Goal: Task Accomplishment & Management: Manage account settings

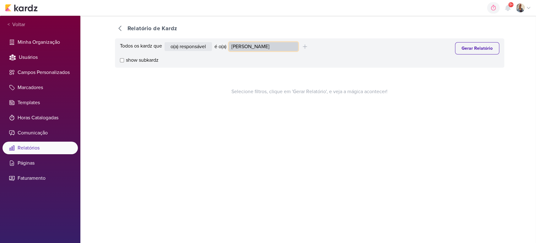
click at [266, 44] on select "Alessandra Gomes Aline Gimenez Graciano Caroline Traven De Andrade Distribuição…" at bounding box center [263, 46] width 69 height 9
select select "4216"
click at [230, 42] on select "Alessandra Gomes Aline Gimenez Graciano Caroline Traven De Andrade Distribuição…" at bounding box center [263, 46] width 69 height 9
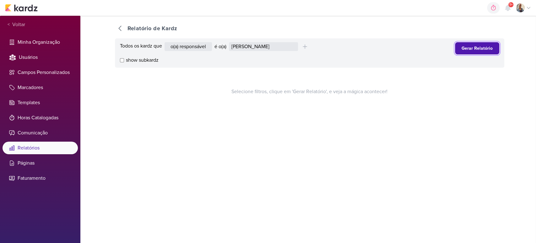
click at [485, 45] on button "Gerar Relatório" at bounding box center [477, 48] width 44 height 12
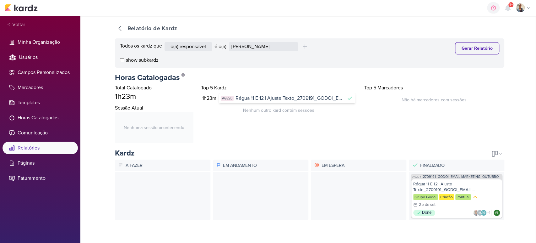
click at [293, 98] on span "Régua 11 E 12 | Ajuste Texto_2709191_GODOI_EMAIL MARKETING_OUTUBRO" at bounding box center [290, 98] width 108 height 8
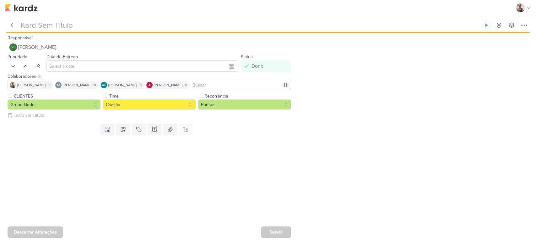
type input "Régua 11 E 12 | Ajuste Texto_2709191_GODOI_EMAIL MARKETING_OUTUBRO"
type input "25 de setembro de 2025 às 23:59"
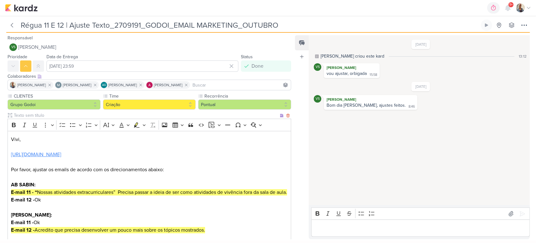
click at [61, 155] on link "https://docs.google.com/document/d/1doUTnV17wBvBA1QVRqxqZbDYz8_44tSxuRHhV_G5X2o…" at bounding box center [36, 154] width 50 height 6
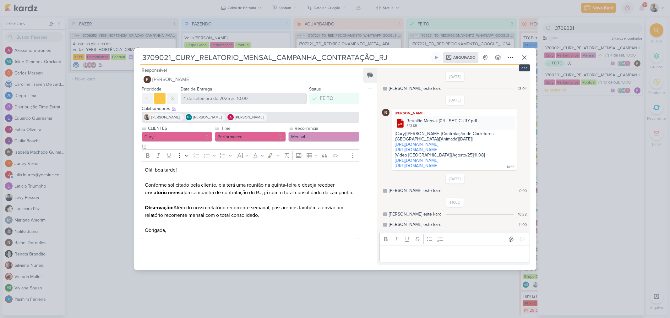
click at [528, 52] on button at bounding box center [524, 57] width 11 height 11
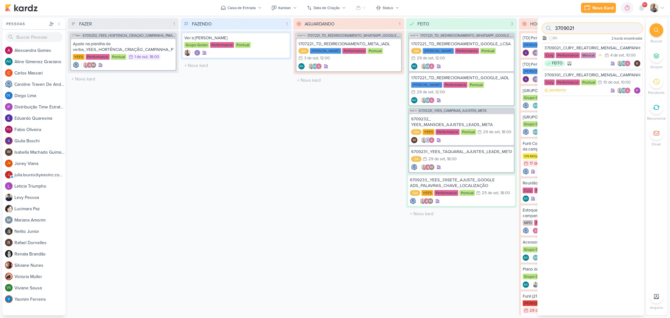
drag, startPoint x: 582, startPoint y: 28, endPoint x: 551, endPoint y: 28, distance: 31.1
click at [551, 28] on div "3709021" at bounding box center [593, 28] width 100 height 10
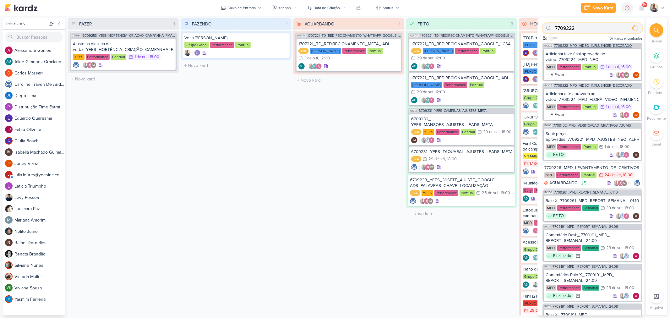
type input "7709222"
click at [582, 45] on span "7709222_MPD_VIDEO_INFLUENCER_DECORADO" at bounding box center [593, 45] width 78 height 3
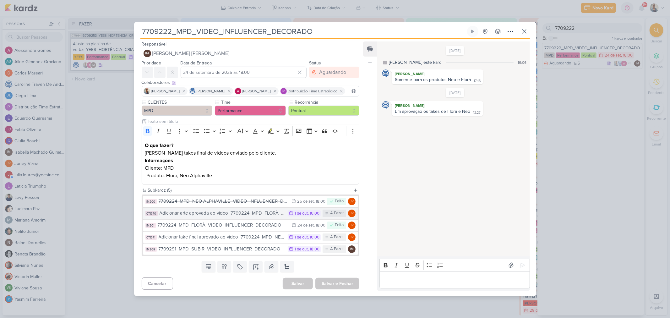
click at [213, 216] on div "Adicionar arte aprovada ao vídeo_7709224_MPD_FLORÀ_VIDEO_INFLUENCER_DECORADO" at bounding box center [222, 213] width 125 height 7
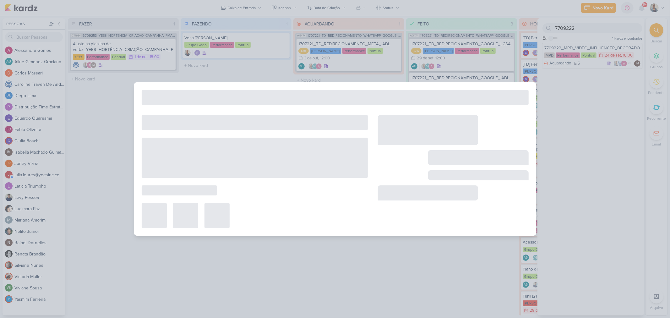
type input "Adicionar arte aprovada ao vídeo_7709224_MPD_FLORÀ_VIDEO_INFLUENCER_DECORADO"
type input "1 de outubro de 2025 às 16:00"
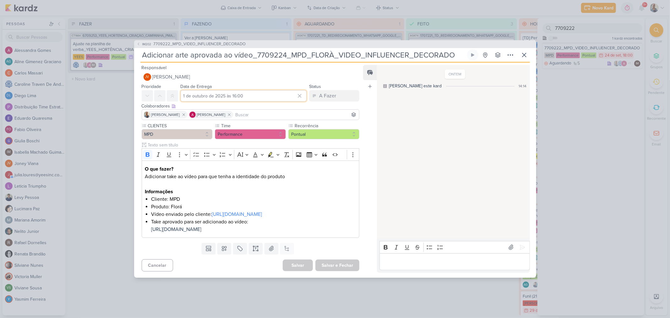
click at [214, 90] on input "1 de outubro de 2025 às 16:00" at bounding box center [244, 95] width 126 height 11
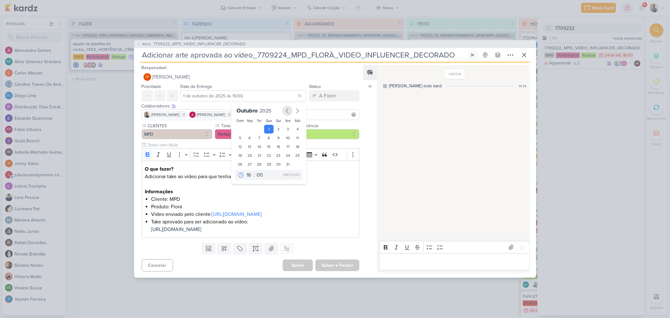
click at [286, 107] on icon "button" at bounding box center [288, 111] width 8 height 8
click at [259, 160] on div "30" at bounding box center [260, 164] width 10 height 9
type input "30 de setembro de 2025 às 16:00"
click at [247, 172] on select "00 01 02 03 04 05 06 07 08 09 10 11 12 13 14 15 16 17 18 19 20 21 22 23" at bounding box center [249, 176] width 9 height 8
select select "18"
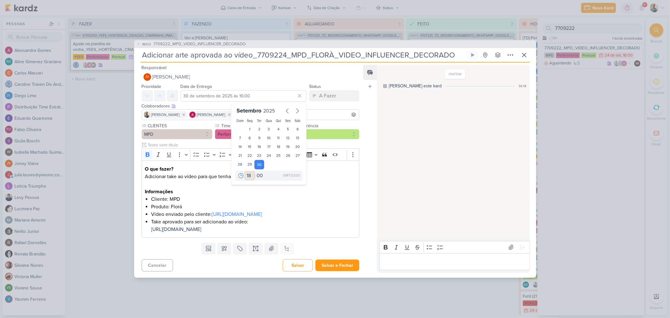
click at [245, 172] on select "00 01 02 03 04 05 06 07 08 09 10 11 12 13 14 15 16 17 18 19 20 21 22 23" at bounding box center [249, 176] width 9 height 8
type input "30 de setembro de 2025 às 18:00"
click at [326, 165] on p "O que fazer?" at bounding box center [250, 169] width 211 height 8
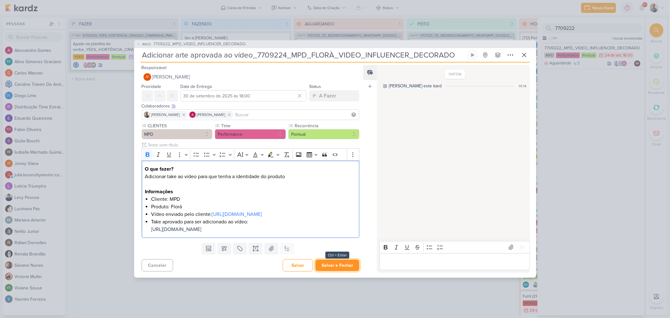
click at [333, 271] on button "Salvar e Fechar" at bounding box center [337, 266] width 44 height 12
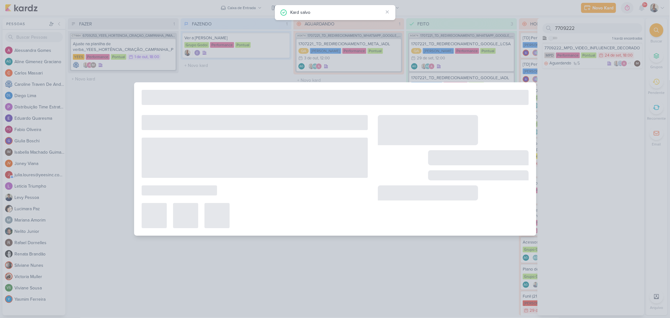
type input "7709222_MPD_VIDEO_INFLUENCER_DECORADO"
type input "24 de setembro de 2025 às 18:00"
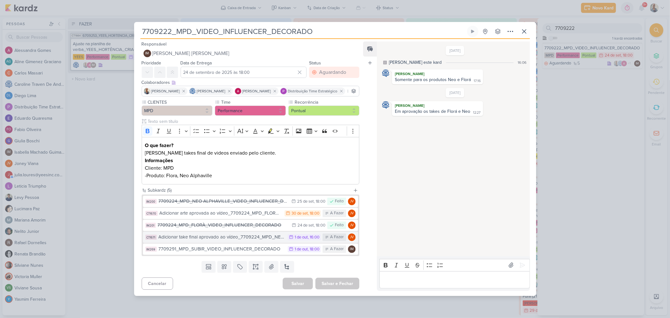
click at [199, 241] on div "Adicionar take final aprovado ao vídeo_7709224_MPD_NEO ALPHAVILLE_VIDEO_INFLUEN…" at bounding box center [222, 236] width 126 height 7
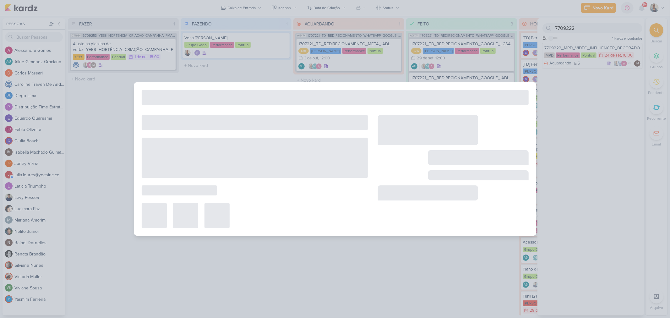
type input "Adicionar take final aprovado ao vídeo_7709224_MPD_NEO ALPHAVILLE_VIDEO_INFLUEN…"
type input "1 de outubro de 2025 às 16:00"
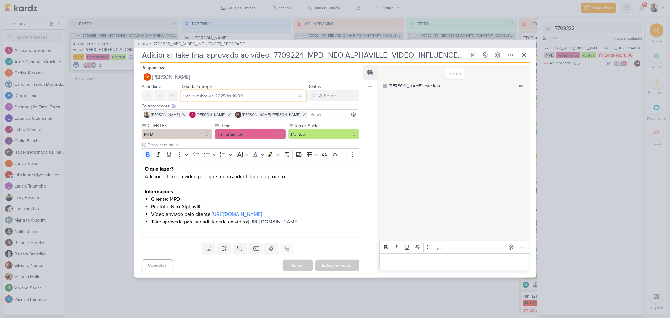
click at [214, 90] on input "1 de outubro de 2025 às 16:00" at bounding box center [244, 95] width 126 height 11
click at [293, 106] on button "button" at bounding box center [298, 111] width 10 height 10
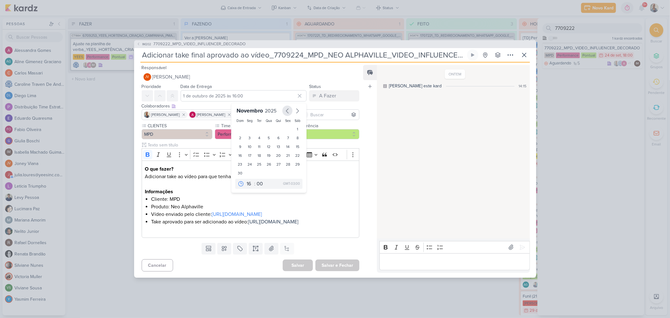
click at [287, 107] on icon "button" at bounding box center [288, 111] width 8 height 8
click at [255, 160] on div "30" at bounding box center [260, 164] width 10 height 9
type input "30 de setembro de 2025 às 16:00"
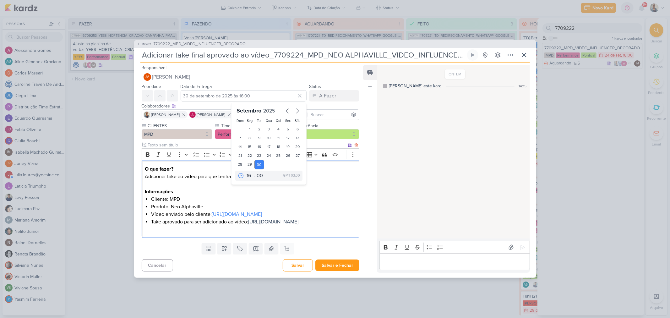
click at [319, 173] on p "Adicionar take ao vídeo para que tenha a identidade do produto Informações" at bounding box center [250, 184] width 211 height 23
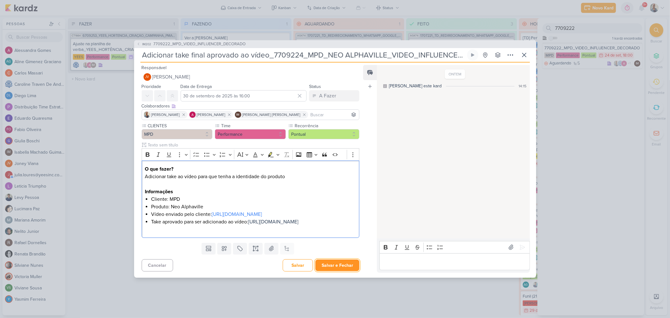
click at [322, 271] on button "Salvar e Fechar" at bounding box center [337, 266] width 44 height 12
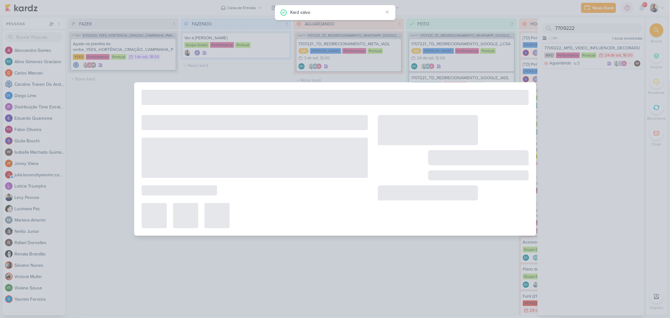
type input "7709222_MPD_VIDEO_INFLUENCER_DECORADO"
type input "24 de setembro de 2025 às 18:00"
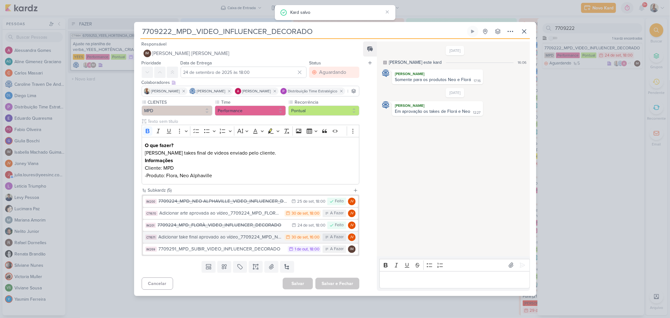
click at [253, 241] on div "Adicionar take final aprovado ao vídeo_7709224_MPD_NEO ALPHAVILLE_VIDEO_INFLUEN…" at bounding box center [220, 236] width 123 height 7
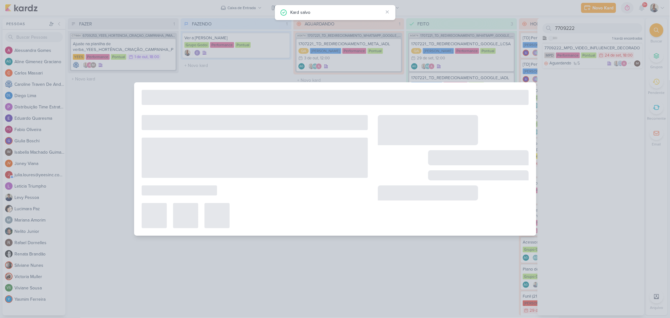
type input "Adicionar take final aprovado ao vídeo_7709224_MPD_NEO ALPHAVILLE_VIDEO_INFLUEN…"
type input "30 de setembro de 2025 às 16:00"
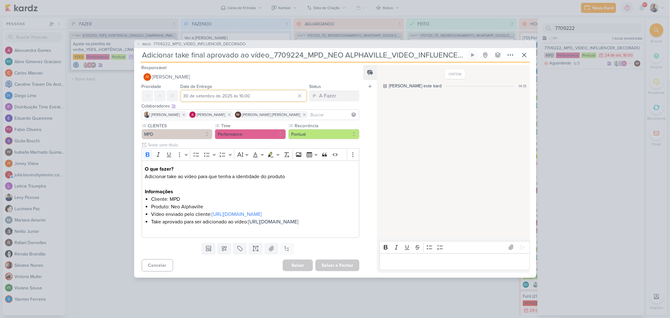
click at [251, 90] on input "30 de setembro de 2025 às 16:00" at bounding box center [244, 95] width 126 height 11
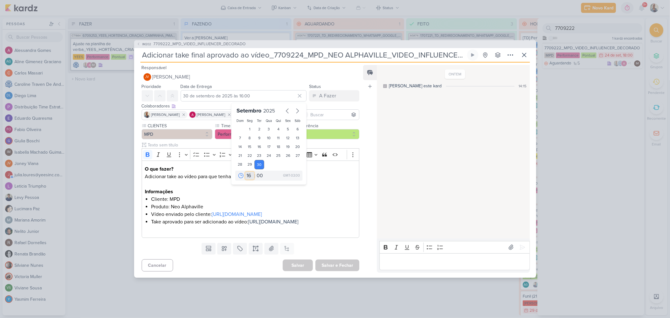
click at [246, 172] on select "00 01 02 03 04 05 06 07 08 09 10 11 12 13 14 15 16 17 18 19 20 21 22 23" at bounding box center [249, 176] width 9 height 8
select select "18"
click at [245, 172] on select "00 01 02 03 04 05 06 07 08 09 10 11 12 13 14 15 16 17 18 19 20 21 22 23" at bounding box center [249, 176] width 9 height 8
type input "30 de setembro de 2025 às 18:00"
click at [322, 173] on p "Adicionar take ao vídeo para que tenha a identidade do produto Informações" at bounding box center [250, 184] width 211 height 23
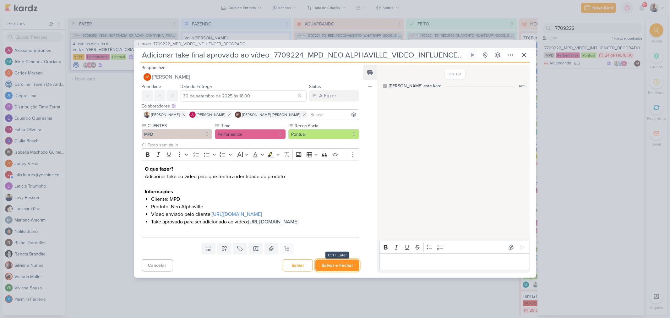
click at [333, 271] on button "Salvar e Fechar" at bounding box center [337, 266] width 44 height 12
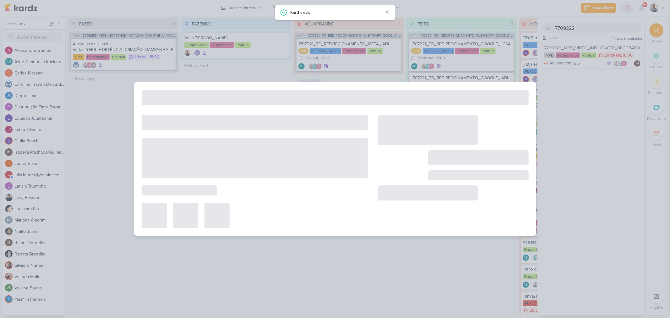
type input "7709222_MPD_VIDEO_INFLUENCER_DECORADO"
type input "24 de setembro de 2025 às 18:00"
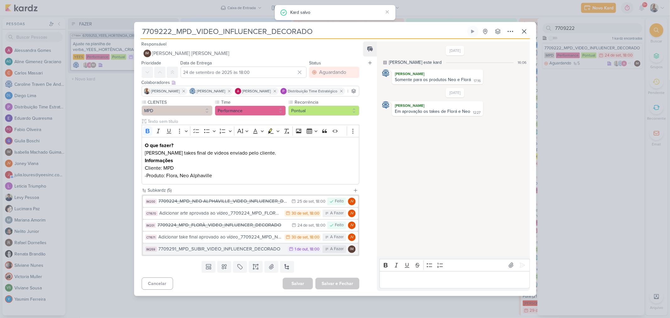
click at [229, 252] on div "7709291_MPD_SUBIR_VIDEO_INFLUENCER_DECORADO" at bounding box center [222, 248] width 126 height 7
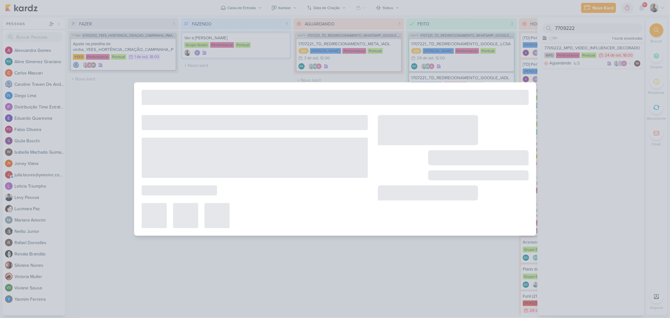
type input "7709291_MPD_SUBIR_VIDEO_INFLUENCER_DECORADO"
type input "1 de outubro de 2025 às 18:00"
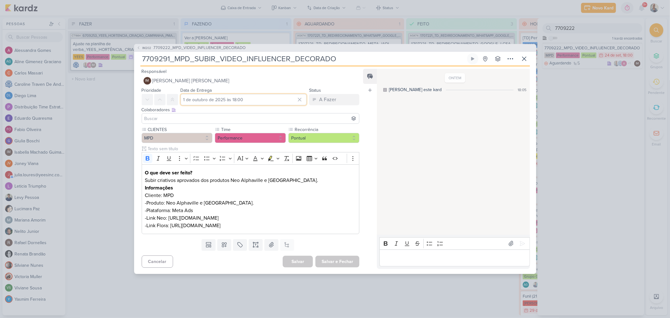
click at [231, 94] on input "1 de outubro de 2025 às 18:00" at bounding box center [244, 99] width 126 height 11
click at [285, 111] on icon "button" at bounding box center [288, 115] width 8 height 8
click at [255, 164] on div "30" at bounding box center [260, 168] width 10 height 9
type input "30 de setembro de 2025 às 18:00"
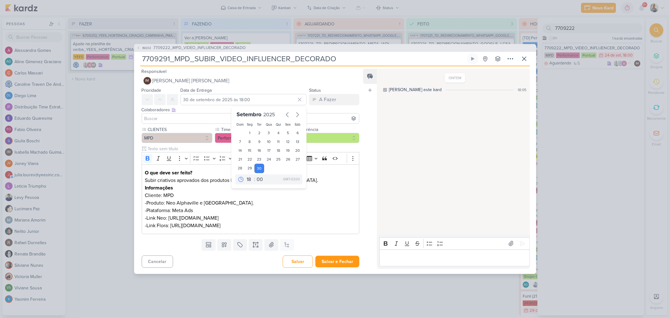
click at [364, 164] on div "Feed Atrelar email Solte o email para atrelar ao kard" at bounding box center [370, 169] width 14 height 200
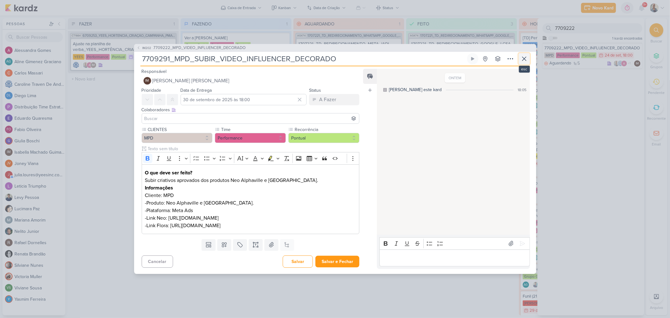
click at [523, 55] on icon at bounding box center [525, 59] width 8 height 8
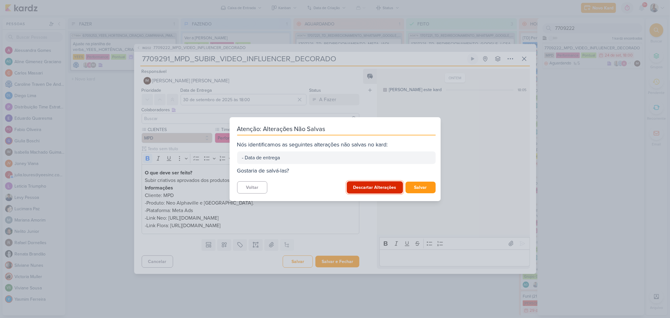
click at [379, 184] on button "Descartar Alterações" at bounding box center [375, 187] width 56 height 12
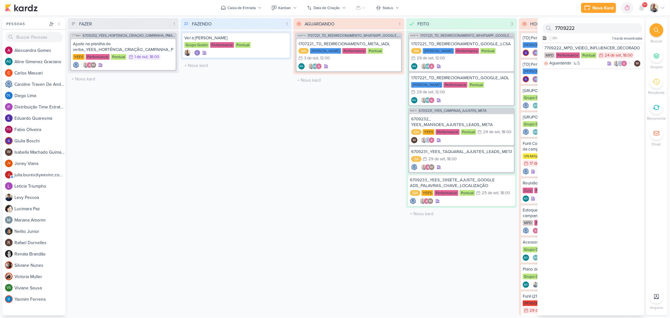
click at [253, 186] on div "FAZENDO 1 Mover Para Esquerda Mover Para Direita Deletar Ver a verba de Godoi G…" at bounding box center [236, 166] width 111 height 297
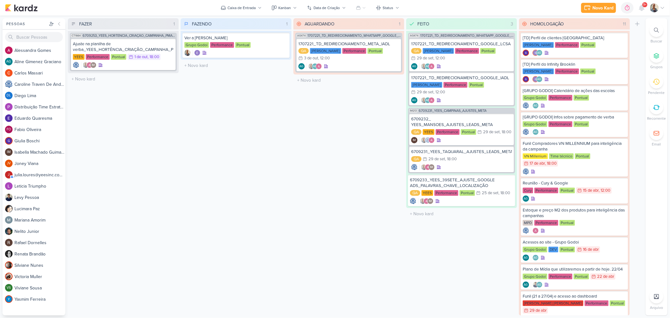
click at [655, 30] on icon at bounding box center [656, 30] width 5 height 5
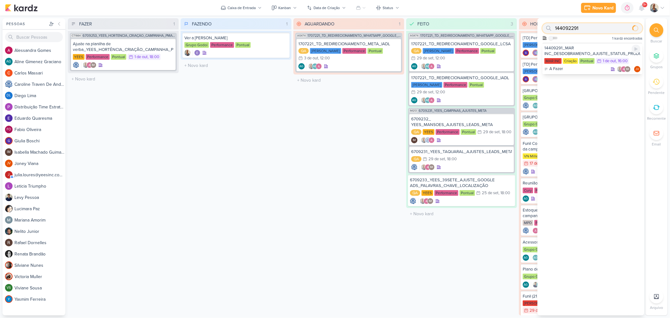
type input "144092291"
click at [589, 51] on div "14409291_MAR INC_DESDOBRAMENTO_AJUSTE_STATUS_PRODUTO" at bounding box center [593, 50] width 96 height 11
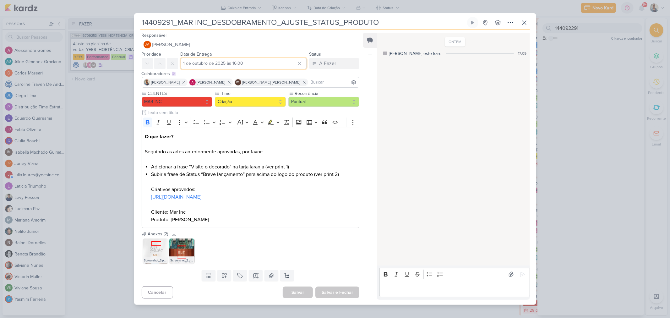
click at [237, 63] on input "1 de outubro de 2025 às 16:00" at bounding box center [244, 63] width 126 height 11
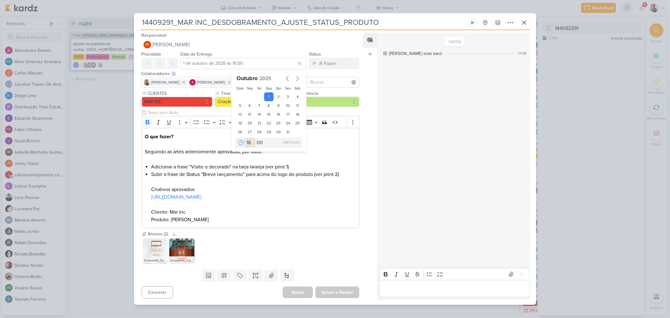
click at [247, 139] on select "00 01 02 03 04 05 06 07 08 09 10 11 12 13 14 15 16 17 18 19 20 21 22 23" at bounding box center [249, 143] width 9 height 8
select select "18"
click at [245, 139] on select "00 01 02 03 04 05 06 07 08 09 10 11 12 13 14 15 16 17 18 19 20 21 22 23" at bounding box center [249, 143] width 9 height 8
type input "1 de outubro de 2025 às 18:00"
click at [343, 291] on button "Salvar e Fechar" at bounding box center [337, 293] width 44 height 12
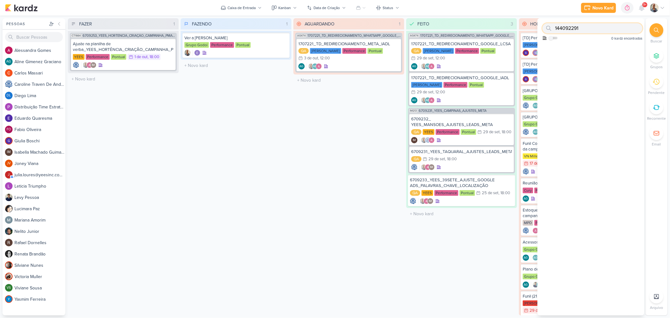
drag, startPoint x: 586, startPoint y: 29, endPoint x: 555, endPoint y: 22, distance: 32.0
click at [555, 22] on div "144092291 Como admin, ative para buscar em todos os kardz da organização 0 kard…" at bounding box center [591, 30] width 107 height 25
type input "4"
type input "8409291"
click at [570, 50] on div "8409291_HINES_VN MILLENNIUM_ALTERAÇÃO_LOGO_CRIATIVOS ATIVOS_ESTÁTICO" at bounding box center [593, 50] width 96 height 11
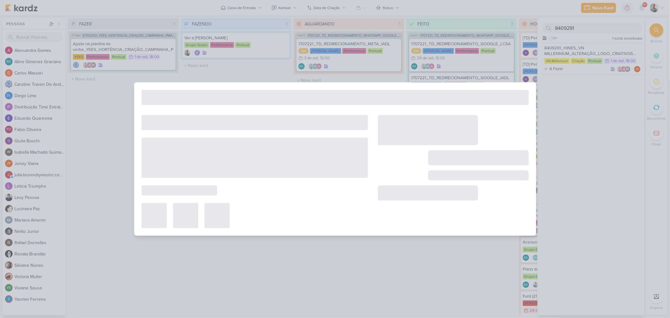
type input "8409291_HINES_VN MILLENNIUM_ALTERAÇÃO_LOGO_CRIATIVOS ATIVOS_ESTÁTICO"
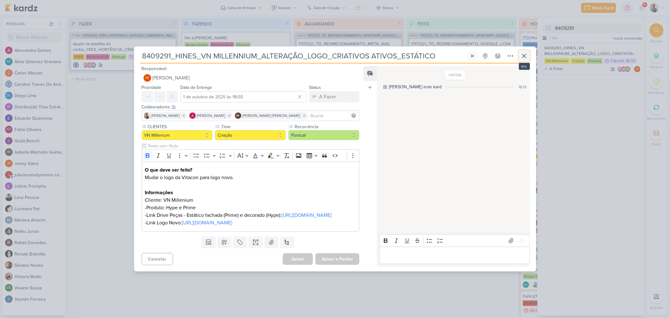
click at [526, 52] on icon at bounding box center [525, 56] width 8 height 8
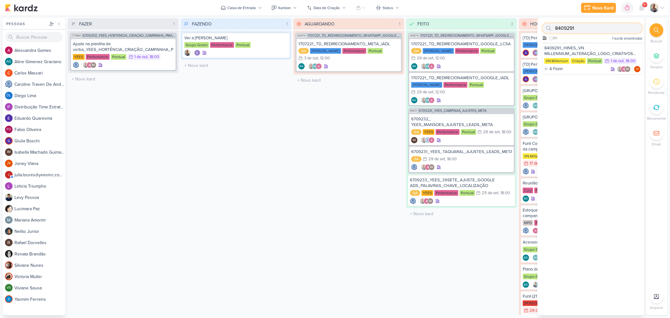
click at [585, 29] on input "8409291" at bounding box center [593, 28] width 100 height 10
drag, startPoint x: 588, startPoint y: 29, endPoint x: 540, endPoint y: 26, distance: 48.5
click at [540, 26] on div "8409291 Como admin, ative para buscar em todos os kardz da organização 1 kardz …" at bounding box center [591, 30] width 107 height 25
drag, startPoint x: 582, startPoint y: 27, endPoint x: 538, endPoint y: 24, distance: 43.7
click at [538, 24] on div "8709251 Como admin, ative para buscar em todos os kardz da organização 1 kardz …" at bounding box center [591, 30] width 107 height 25
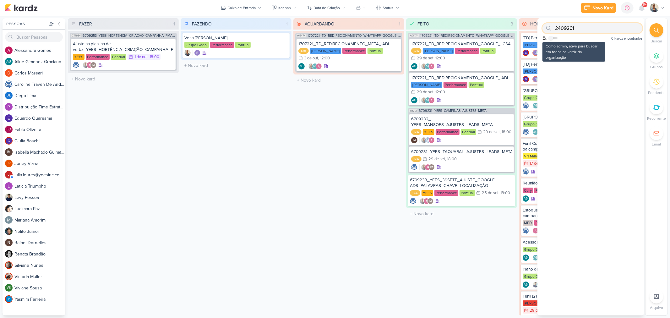
type input "2409261"
click at [554, 36] on div "Como admin, ative para buscar em todos os kardz da organização" at bounding box center [550, 39] width 15 height 6
click at [553, 39] on label at bounding box center [553, 38] width 9 height 3
click at [553, 39] on input "checkbox" at bounding box center [551, 38] width 4 height 4
checkbox input "true"
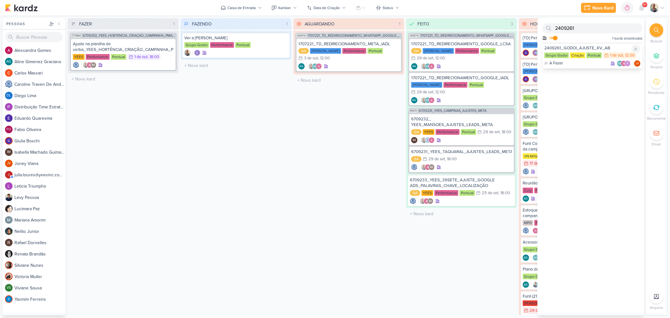
click at [578, 46] on div "2409261_GODOI_AJUSTE_KV_AB" at bounding box center [593, 48] width 96 height 6
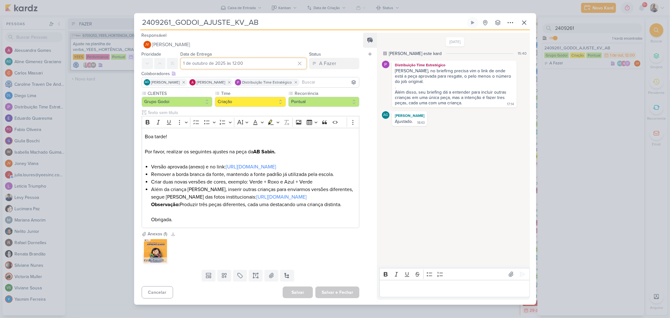
click at [245, 59] on input "1 de outubro de 2025 às 12:00" at bounding box center [244, 63] width 126 height 11
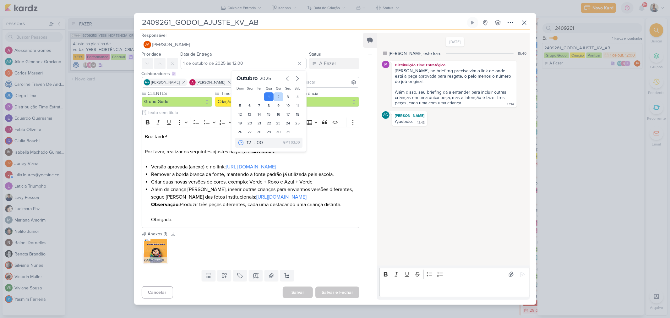
click at [275, 92] on div "2" at bounding box center [279, 96] width 10 height 9
type input "2 de outubro de 2025 às 12:00"
click at [234, 58] on input "2 de outubro de 2025 às 12:00" at bounding box center [244, 63] width 126 height 11
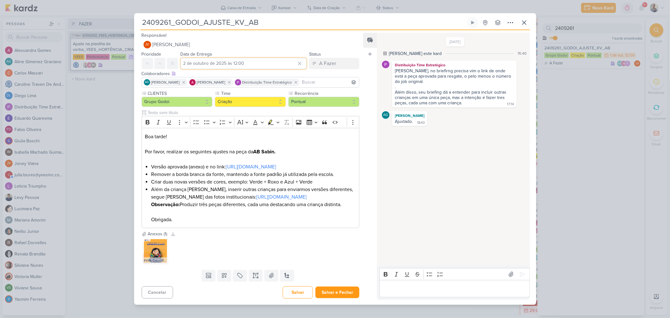
click at [237, 58] on input "2 de outubro de 2025 às 12:00" at bounding box center [244, 63] width 126 height 11
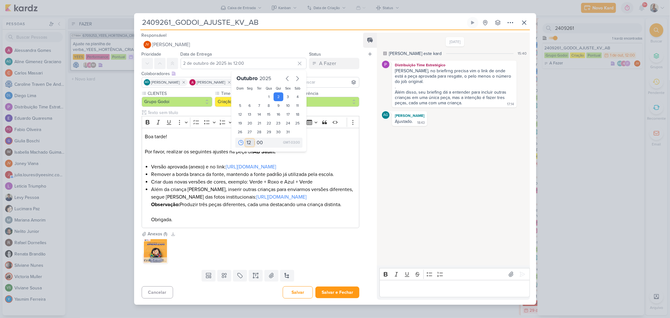
click at [245, 139] on select "00 01 02 03 04 05 06 07 08 09 10 11 12 13 14 15 16 17 18 19 20 21 22 23" at bounding box center [249, 143] width 9 height 8
select select "18"
click at [245, 139] on select "00 01 02 03 04 05 06 07 08 09 10 11 12 13 14 15 16 17 18 19 20 21 22 23" at bounding box center [249, 143] width 9 height 8
type input "2 de outubro de 2025 às 18:00"
click at [328, 128] on div "Boa tarde! Por favor, realizar os seguintes ajustes na peça da AB Sabin. Versão…" at bounding box center [251, 178] width 218 height 100
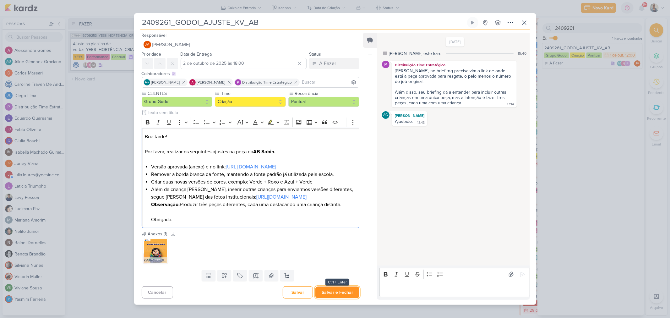
click at [326, 298] on button "Salvar e Fechar" at bounding box center [337, 293] width 44 height 12
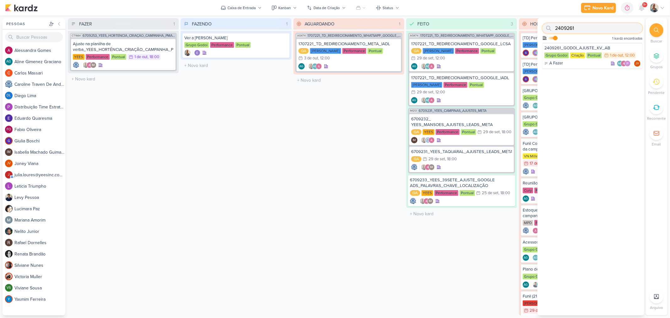
drag, startPoint x: 577, startPoint y: 28, endPoint x: 562, endPoint y: 26, distance: 15.8
click at [562, 26] on input "2409261" at bounding box center [593, 28] width 100 height 10
type input "2"
type input "8709252"
click at [581, 45] on div "8709252_HINES_AJUSTES_LOGO_PEÇAS_CARROSSEL" at bounding box center [593, 48] width 96 height 6
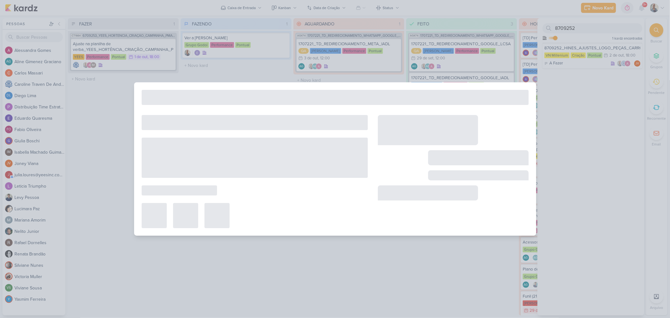
type input "8709252_HINES_AJUSTES_LOGO_PEÇAS_CARROSSEL"
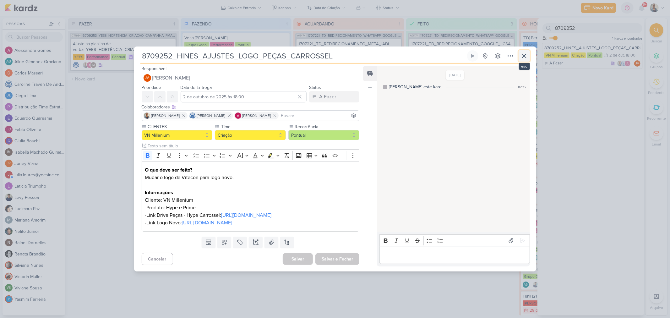
click at [523, 52] on icon at bounding box center [525, 56] width 8 height 8
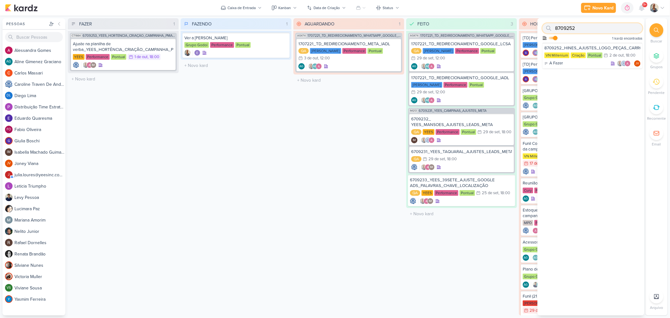
click at [584, 26] on input "8709252" at bounding box center [593, 28] width 100 height 10
drag, startPoint x: 585, startPoint y: 26, endPoint x: 499, endPoint y: 20, distance: 86.6
click at [499, 20] on div "Pessoas Pessoas A l e s s a n d r a G o m e s AG A l i n e G i m e n e z G r a …" at bounding box center [335, 166] width 670 height 297
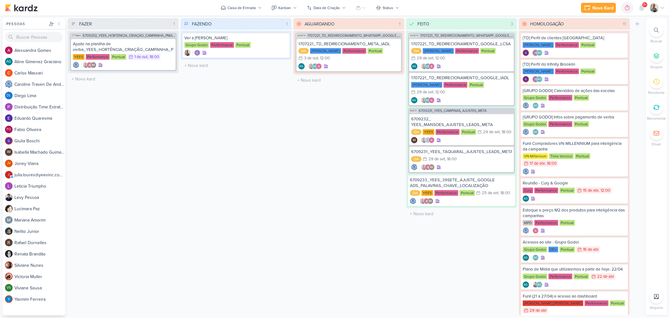
click at [658, 30] on icon at bounding box center [656, 30] width 5 height 5
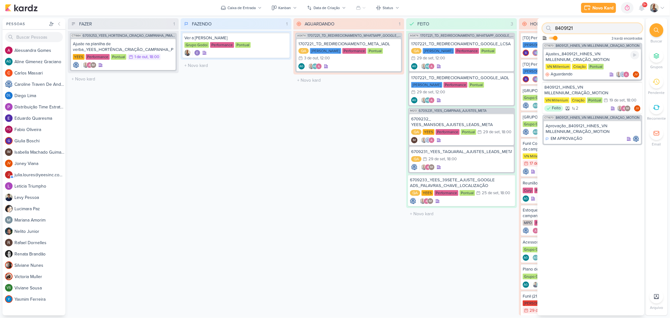
type input "8409121"
click at [589, 55] on div "Ajustes_8409121_HINES_VN MILLENNIUM_CRIAÇÃO_MOTION" at bounding box center [593, 56] width 94 height 11
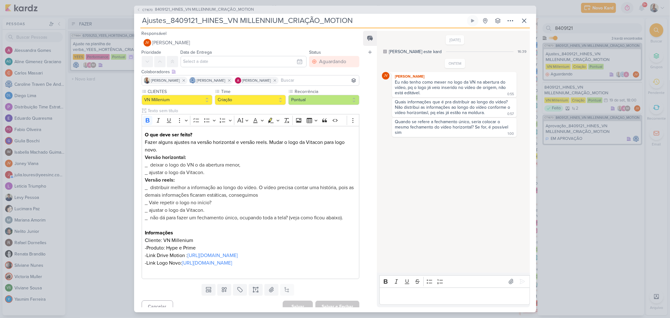
click at [409, 301] on div "Editor editing area: main" at bounding box center [455, 296] width 150 height 17
click at [520, 272] on icon at bounding box center [522, 274] width 5 height 5
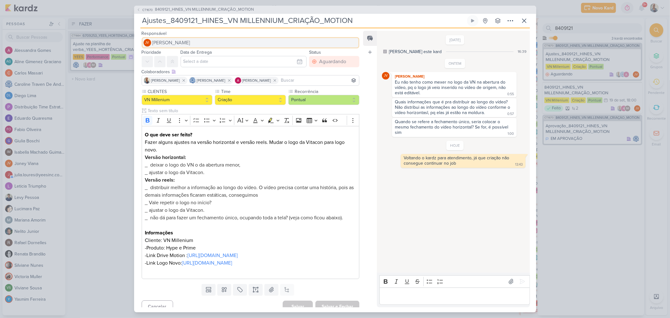
click at [208, 40] on button "JV Joney Viana" at bounding box center [251, 42] width 218 height 11
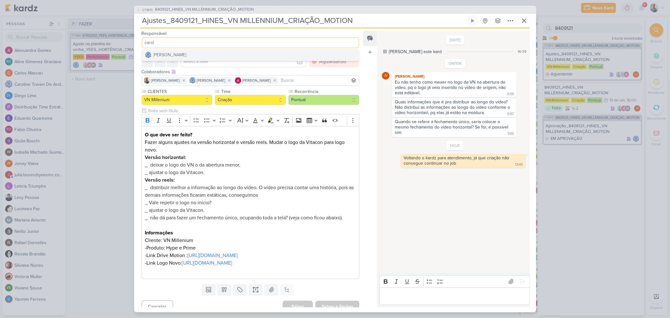
type input "carol"
click at [203, 50] on button "[PERSON_NAME]" at bounding box center [250, 54] width 217 height 11
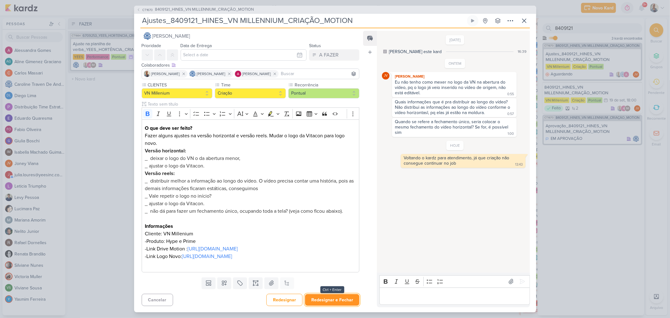
click at [335, 302] on button "Redesignar e Fechar" at bounding box center [332, 300] width 54 height 12
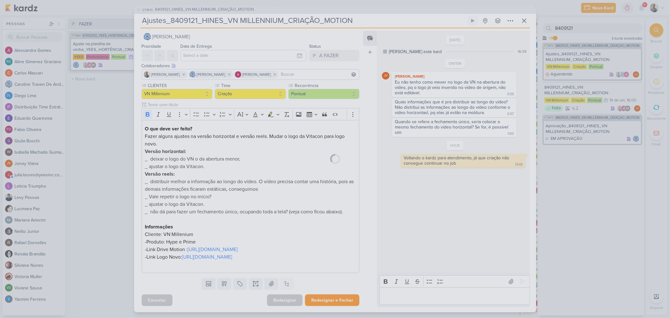
scroll to position [21, 0]
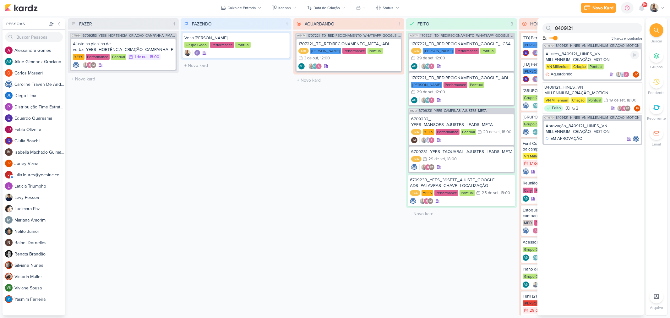
drag, startPoint x: 583, startPoint y: 49, endPoint x: 588, endPoint y: 44, distance: 6.9
click at [583, 49] on div "Ajustes_8409121_HINES_VN MILLENNIUM_CRIAÇÃO_MOTION VN Millenium Criação Pontual…" at bounding box center [592, 64] width 97 height 31
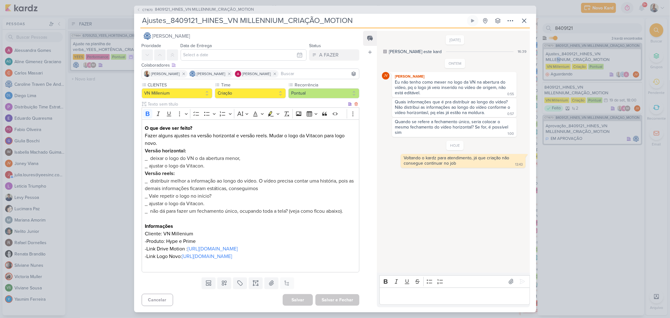
scroll to position [0, 0]
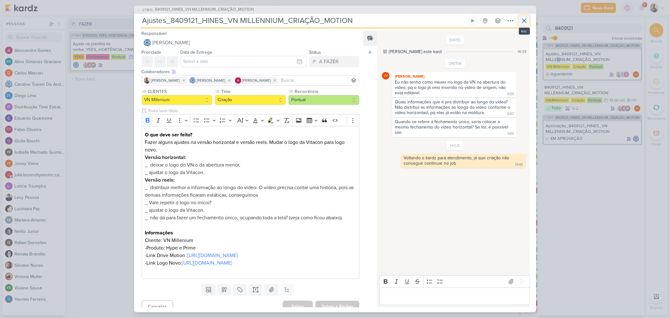
click at [521, 22] on icon at bounding box center [525, 21] width 8 height 8
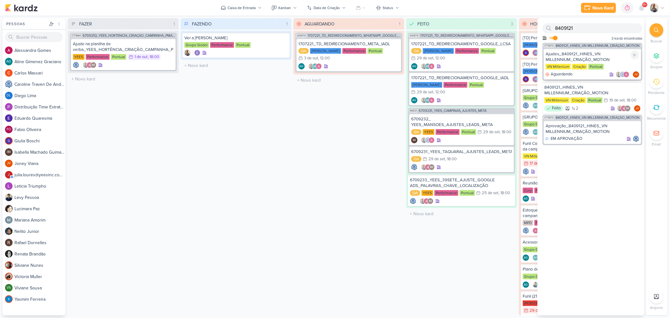
click at [585, 59] on div "Ajustes_8409121_HINES_VN MILLENNIUM_CRIAÇÃO_MOTION" at bounding box center [593, 56] width 94 height 11
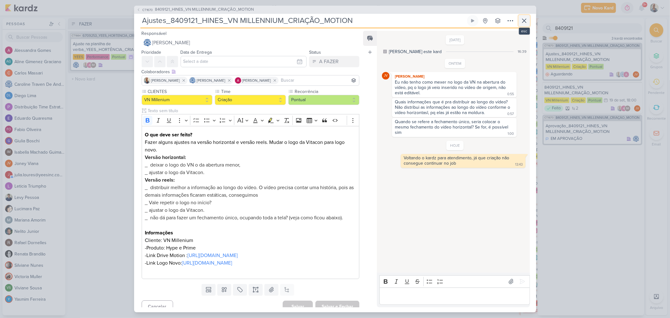
click at [524, 24] on icon at bounding box center [525, 21] width 8 height 8
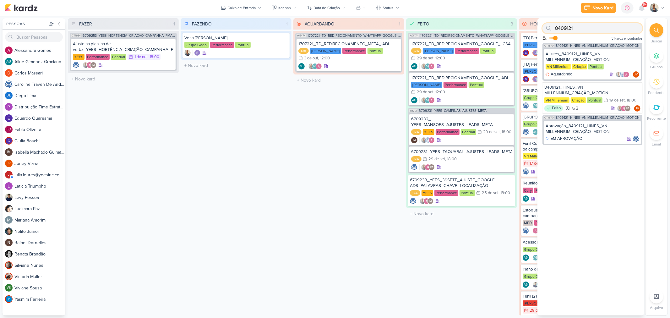
drag, startPoint x: 578, startPoint y: 29, endPoint x: 542, endPoint y: 20, distance: 37.5
click at [542, 20] on div "8409121 Como admin, ative para buscar em todos os kardz da organização 3 kardz …" at bounding box center [591, 30] width 107 height 25
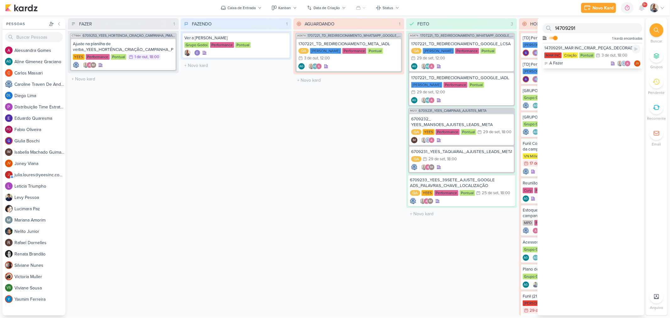
click at [572, 45] on div "14709291_MAR INC_CRIAR_PEÇAS_DECORADO" at bounding box center [593, 48] width 96 height 6
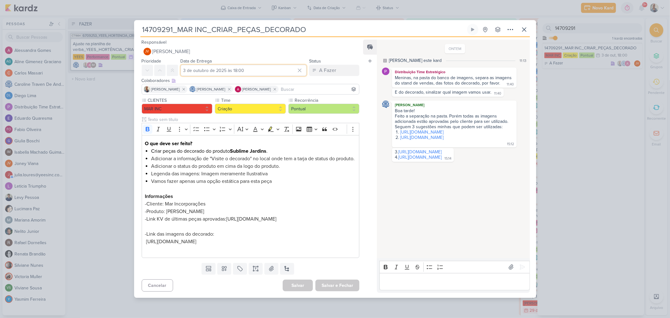
click at [234, 65] on input "3 de outubro de 2025 às 18:00" at bounding box center [244, 70] width 126 height 11
click at [339, 77] on div "Colaboradores Este kard pode ser visível a usuários da sua organização Este kar…" at bounding box center [251, 80] width 218 height 7
click at [526, 26] on icon at bounding box center [525, 30] width 8 height 8
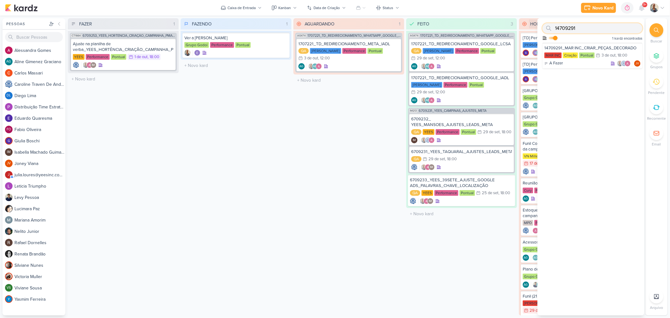
drag, startPoint x: 586, startPoint y: 26, endPoint x: 533, endPoint y: 21, distance: 53.1
click at [533, 21] on div "Pessoas Pessoas A l e s s a n d r a G o m e s AG A l i n e G i m e n e z G r a …" at bounding box center [335, 166] width 670 height 297
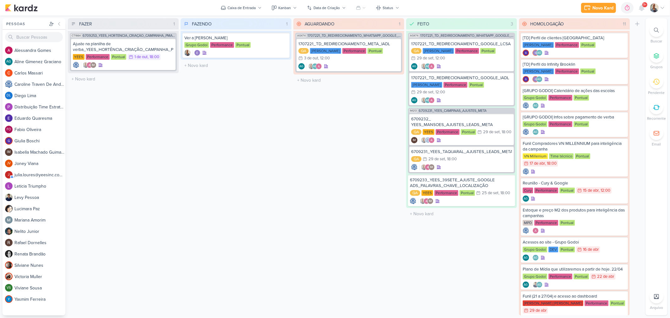
click at [660, 33] on div at bounding box center [657, 30] width 14 height 14
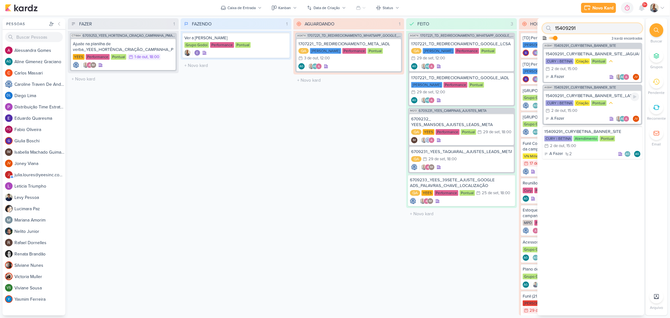
type input "15409291"
click at [578, 93] on div "15409291_CURY|BETINA_BANNER_SITE_LAPA" at bounding box center [593, 96] width 94 height 6
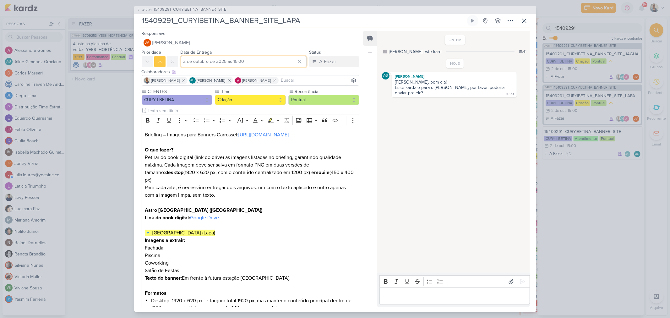
click at [233, 60] on input "2 de outubro de 2025 às 15:00" at bounding box center [244, 61] width 126 height 11
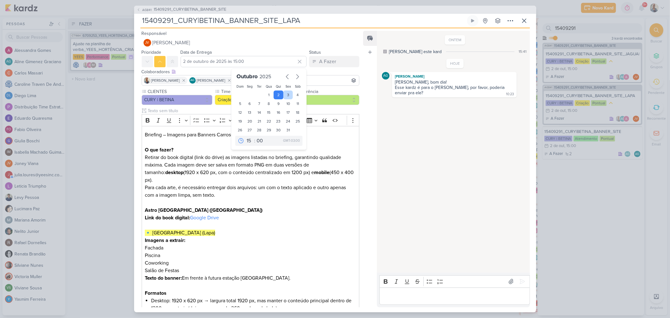
click at [284, 93] on div "3" at bounding box center [288, 94] width 10 height 9
type input "3 de outubro de 2025 às 15:00"
click at [249, 142] on select "00 01 02 03 04 05 06 07 08 09 10 11 12 13 14 15 16 17 18 19 20 21 22 23" at bounding box center [249, 141] width 9 height 8
select select "18"
click at [245, 137] on select "00 01 02 03 04 05 06 07 08 09 10 11 12 13 14 15 16 17 18 19 20 21 22 23" at bounding box center [249, 141] width 9 height 8
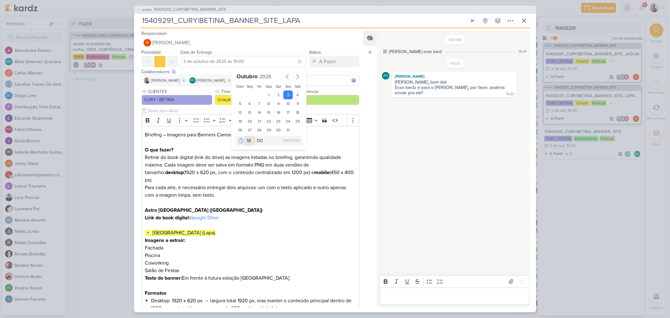
type input "3 de outubro de 2025 às 18:00"
click at [340, 145] on h2 "Editor editing area: main" at bounding box center [250, 143] width 211 height 8
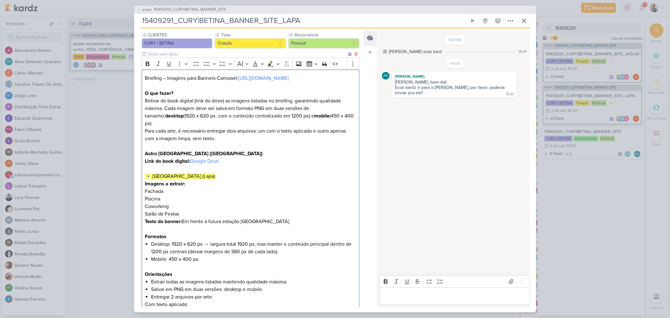
scroll to position [97, 0]
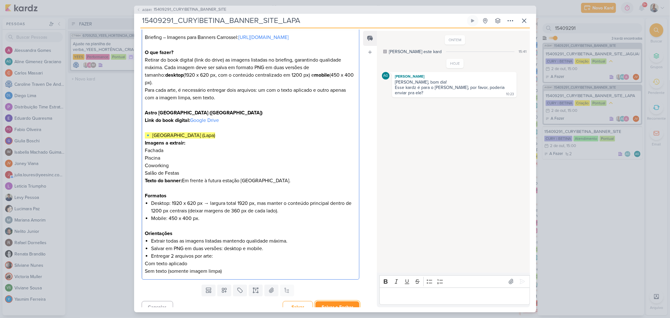
click at [332, 301] on button "Salvar e Fechar" at bounding box center [337, 307] width 44 height 12
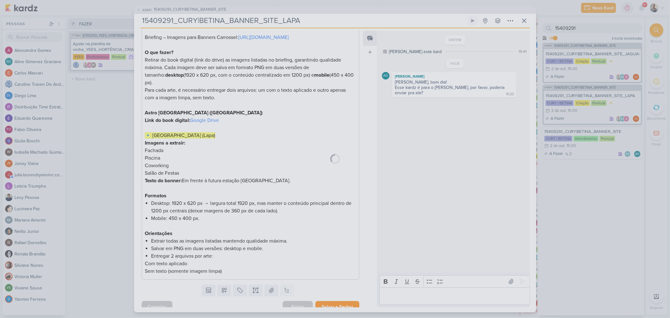
scroll to position [96, 0]
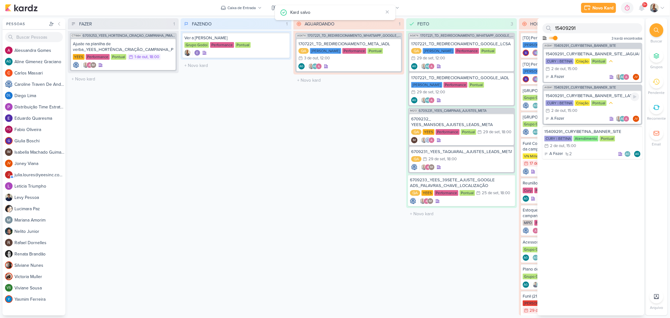
click at [608, 93] on div "15409291_CURY|BETINA_BANNER_SITE_LAPA" at bounding box center [593, 96] width 94 height 6
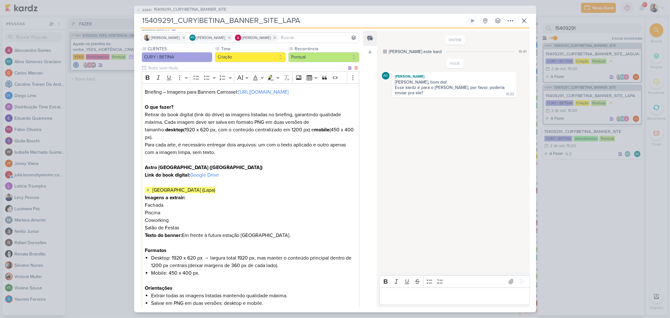
scroll to position [0, 0]
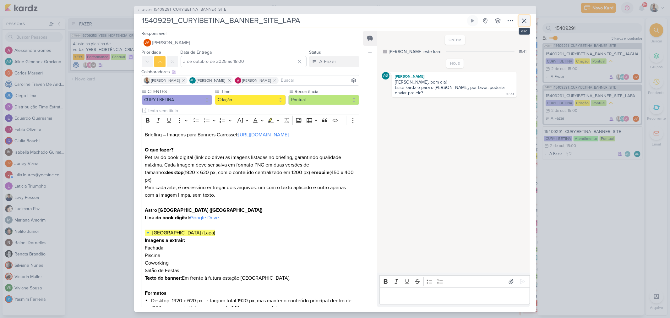
click at [523, 21] on icon at bounding box center [525, 21] width 8 height 8
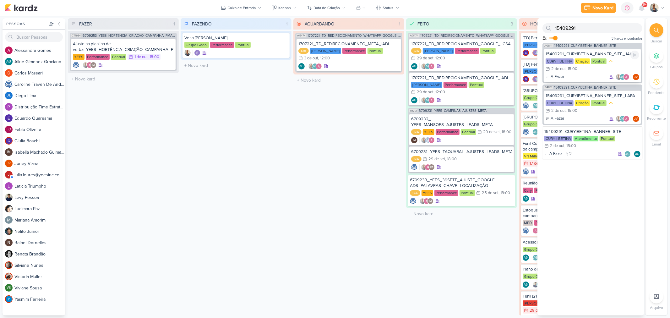
click at [593, 54] on div "15409291_CURY|BETINA_BANNER_SITE_JAGUARE" at bounding box center [593, 54] width 94 height 6
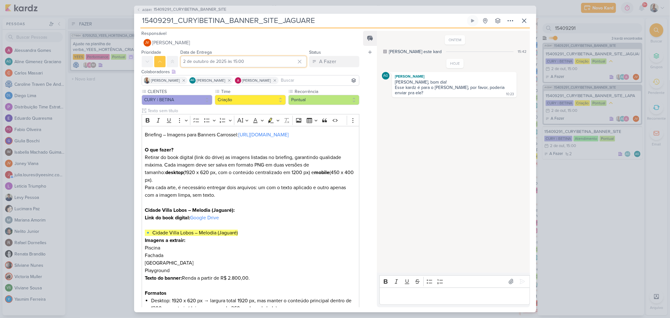
click at [226, 65] on input "2 de outubro de 2025 às 15:00" at bounding box center [244, 61] width 126 height 11
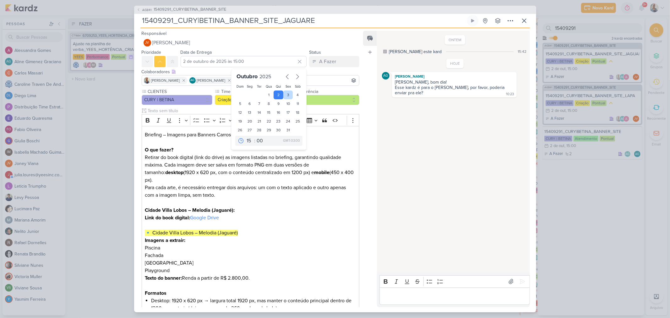
click at [287, 93] on div "3" at bounding box center [288, 94] width 10 height 9
type input "3 de outubro de 2025 às 15:00"
click at [246, 139] on select "00 01 02 03 04 05 06 07 08 09 10 11 12 13 14 15 16 17 18 19 20 21 22 23" at bounding box center [249, 141] width 9 height 8
select select "18"
click at [245, 137] on select "00 01 02 03 04 05 06 07 08 09 10 11 12 13 14 15 16 17 18 19 20 21 22 23" at bounding box center [249, 141] width 9 height 8
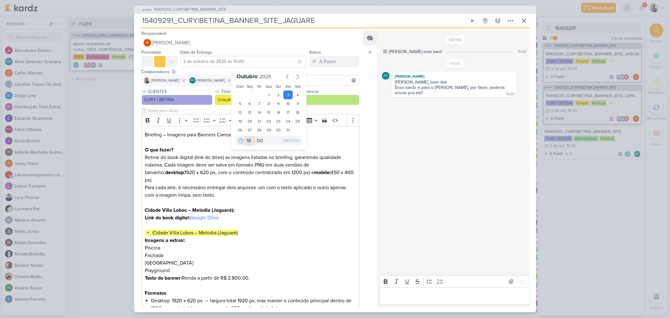
type input "3 de outubro de 2025 às 18:00"
click at [331, 134] on h2 "Briefing – Imagens para Banners Carrossel: https://betinadacury.com.br/" at bounding box center [250, 135] width 211 height 8
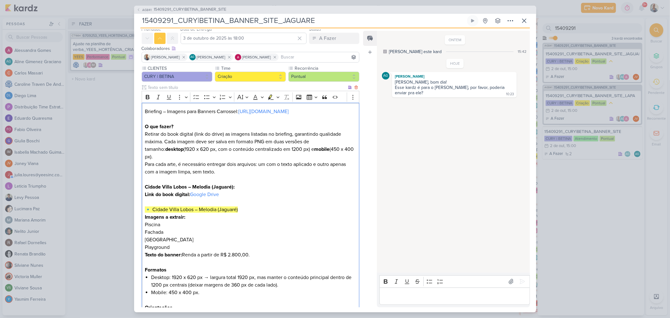
scroll to position [97, 0]
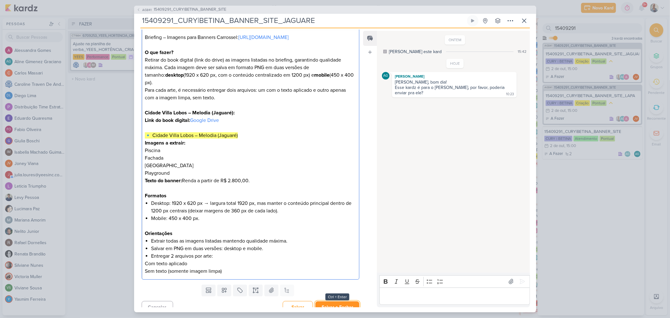
click at [325, 301] on button "Salvar e Fechar" at bounding box center [337, 307] width 44 height 12
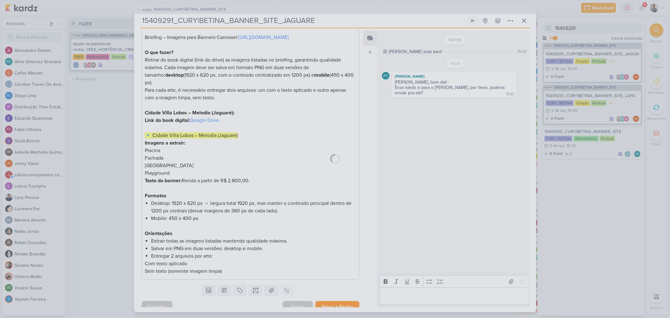
scroll to position [96, 0]
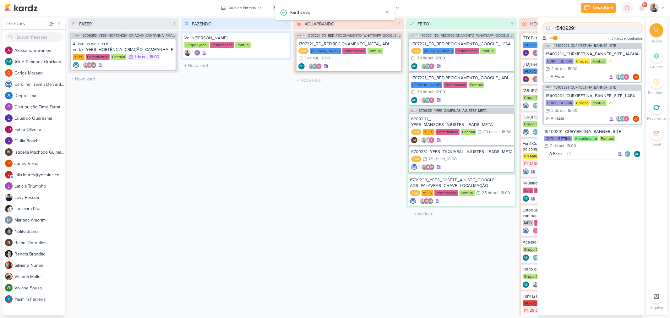
drag, startPoint x: 580, startPoint y: 27, endPoint x: 540, endPoint y: 29, distance: 40.0
click at [540, 29] on div "15409291 Como admin, ative para buscar em todos os kardz da organização 3 kardz…" at bounding box center [591, 30] width 107 height 25
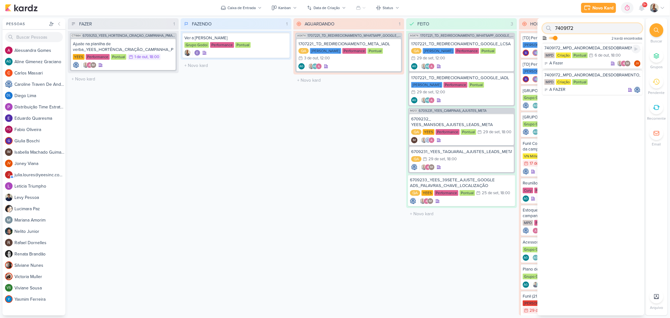
type input "7409172"
click at [585, 47] on div "7409172_MPD_ANDROMEDA_DESDOBRAMENTO_INSTITUCIONAL_LOCALIZAÇÃO" at bounding box center [593, 48] width 96 height 6
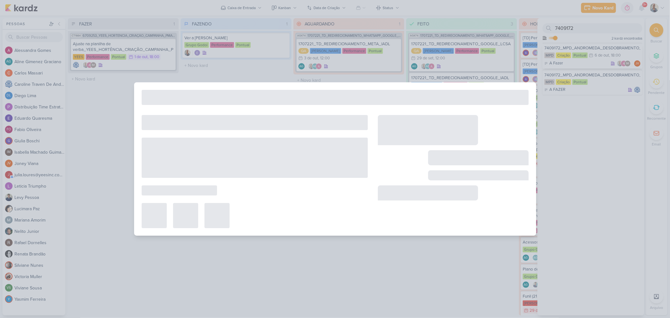
type input "7409172_MPD_ANDROMEDA_DESDOBRAMENTO_INSTITUCIONAL_LOCALIZAÇÃO"
type input "6 de outubro de 2025 às 18:00"
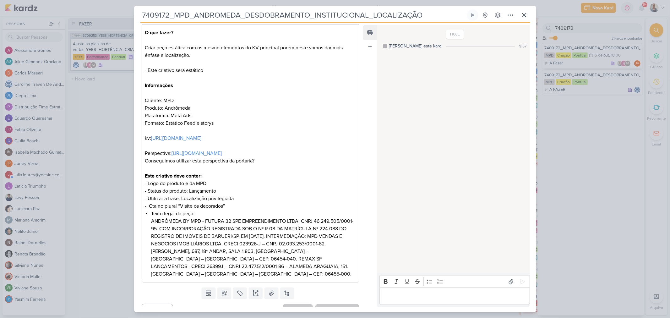
scroll to position [0, 0]
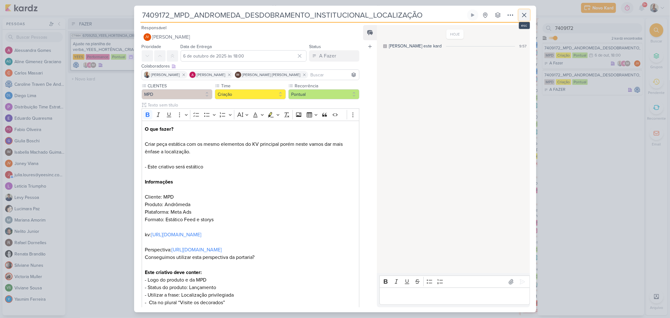
click at [526, 17] on icon at bounding box center [525, 15] width 8 height 8
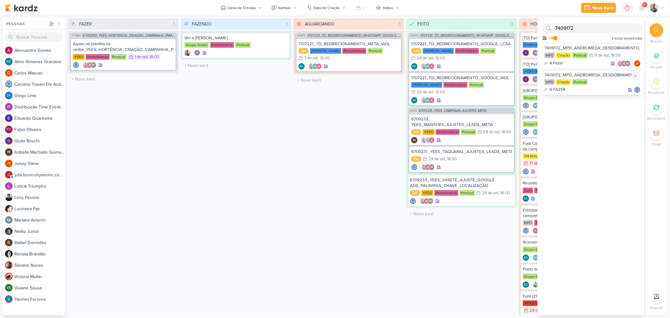
click at [596, 76] on div "7409172_MPD_ANDROMEDA_DESDOBRAMENTO_INSTITUCIONAL_LOCALIZAÇÃO" at bounding box center [593, 75] width 96 height 6
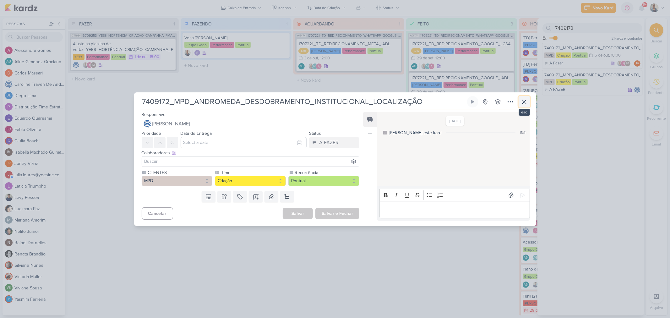
click at [523, 102] on icon at bounding box center [525, 102] width 4 height 4
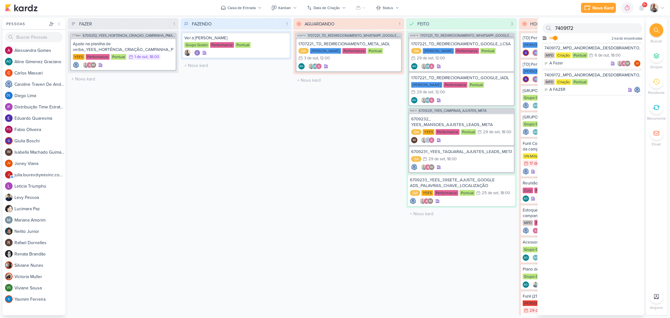
click at [209, 174] on div "FAZENDO 1 Mover Para Esquerda Mover Para Direita Deletar Ver a verba de Godoi G…" at bounding box center [236, 166] width 111 height 297
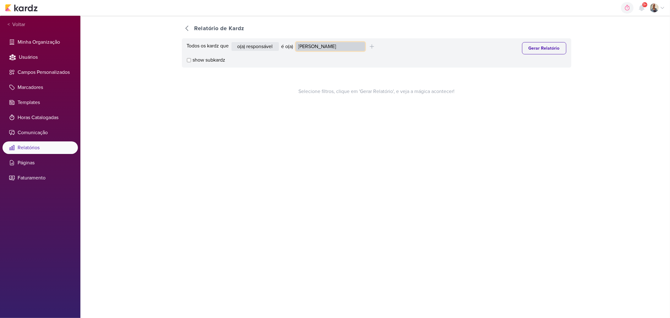
click at [312, 46] on select "Alessandra Gomes Aline Gimenez Graciano Caroline Traven De Andrade Distribuição…" at bounding box center [330, 46] width 69 height 9
click at [297, 42] on select "Alessandra Gomes Aline Gimenez Graciano Caroline Traven De Andrade Distribuição…" at bounding box center [330, 46] width 69 height 9
click at [529, 43] on button "Gerar Relatório" at bounding box center [544, 48] width 44 height 12
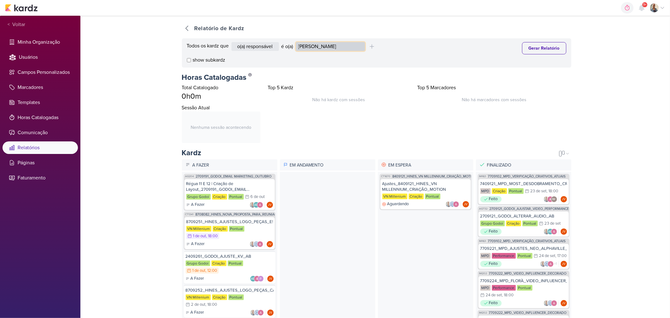
click at [331, 42] on select "[PERSON_NAME] [PERSON_NAME] Distribuição Time Estratégico [PERSON_NAME] [PERSON…" at bounding box center [330, 46] width 69 height 9
select select "4176"
click at [297, 42] on select "[PERSON_NAME] [PERSON_NAME] Distribuição Time Estratégico [PERSON_NAME] [PERSON…" at bounding box center [330, 46] width 69 height 9
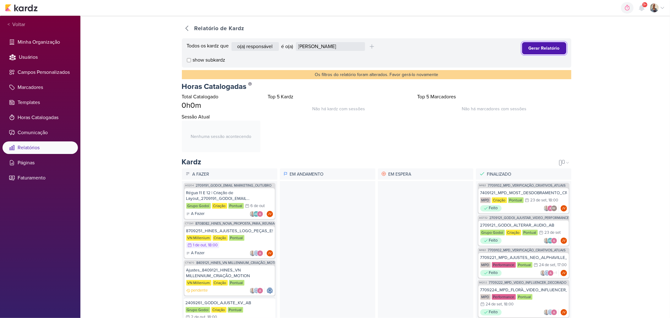
click at [527, 48] on button "Gerar Relatório" at bounding box center [544, 48] width 44 height 12
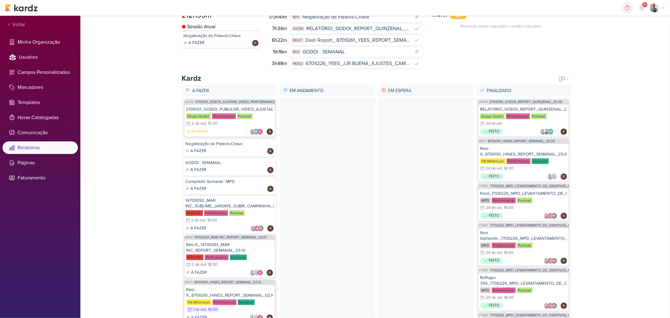
scroll to position [69, 0]
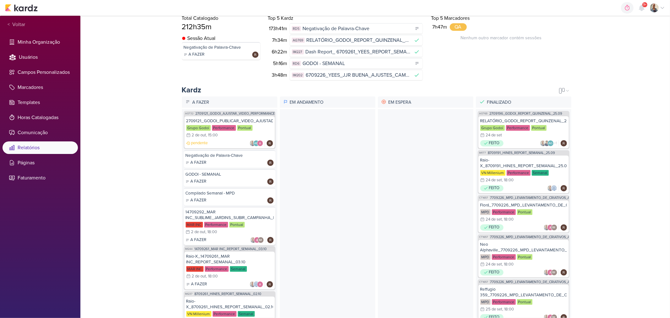
click at [229, 230] on div "MAR INC Performance Pontual 2/10 2 de out , 18:00" at bounding box center [230, 229] width 88 height 14
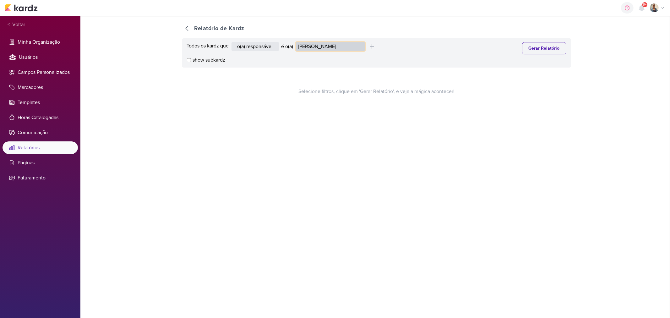
click at [327, 48] on select "[PERSON_NAME] [PERSON_NAME] Distribuição Time Estratégico [PERSON_NAME] [PERSON…" at bounding box center [330, 46] width 69 height 9
select select "4217"
click at [297, 42] on select "[PERSON_NAME] [PERSON_NAME] Distribuição Time Estratégico [PERSON_NAME] [PERSON…" at bounding box center [330, 46] width 69 height 9
click at [551, 51] on button "Gerar Relatório" at bounding box center [544, 48] width 44 height 12
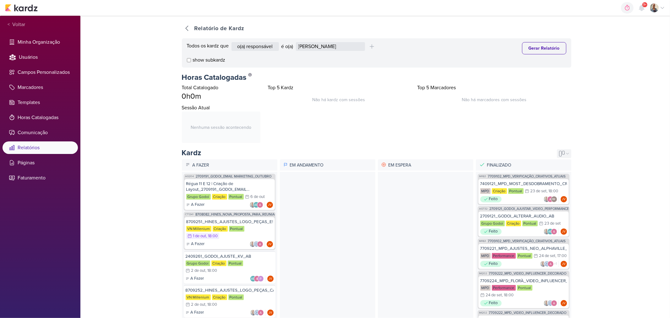
click at [559, 154] on icon at bounding box center [562, 154] width 6 height 6
click at [543, 175] on div "Calendário" at bounding box center [557, 175] width 28 height 10
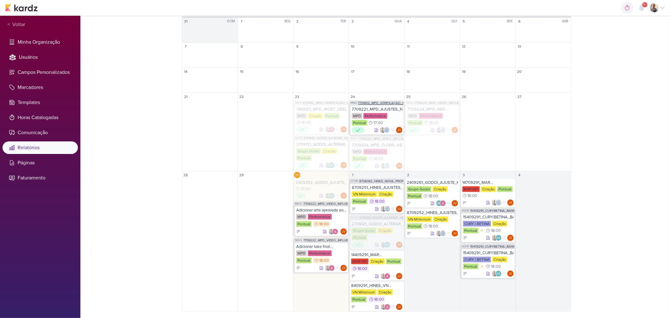
scroll to position [157, 0]
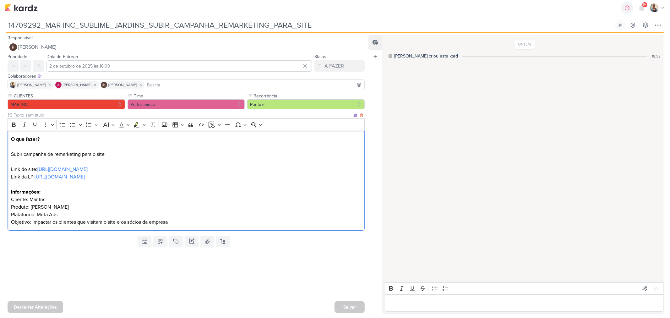
drag, startPoint x: 20, startPoint y: 208, endPoint x: 105, endPoint y: 208, distance: 84.8
click at [105, 208] on p "O que fazer? Subir campanha de remarketing para o site Link do site: [URL][DOMA…" at bounding box center [186, 180] width 351 height 90
drag, startPoint x: 40, startPoint y: 218, endPoint x: 121, endPoint y: 220, distance: 80.8
click at [89, 217] on p "O que fazer? Subir campanha de remarketing para o site Link do site: [URL][DOMA…" at bounding box center [186, 180] width 351 height 90
drag, startPoint x: 86, startPoint y: 222, endPoint x: 201, endPoint y: 216, distance: 115.2
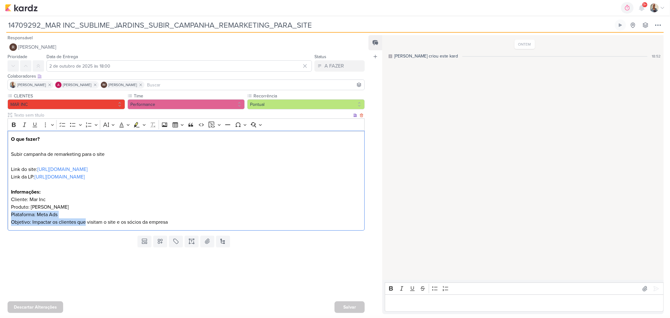
click at [201, 216] on p "O que fazer? Subir campanha de remarketing para o site Link do site: [URL][DOMA…" at bounding box center [186, 180] width 351 height 90
click at [184, 218] on p "O que fazer? Subir campanha de remarketing para o site Link do site: https://ww…" at bounding box center [186, 180] width 351 height 90
drag, startPoint x: 202, startPoint y: 223, endPoint x: 146, endPoint y: 217, distance: 56.3
click at [143, 224] on p "O que fazer? Subir campanha de remarketing para o site Link do site: https://ww…" at bounding box center [186, 180] width 351 height 90
click at [88, 170] on link "https://www.marincorporacoes.com.br/empreendimentos/sublimejardins/" at bounding box center [62, 169] width 50 height 6
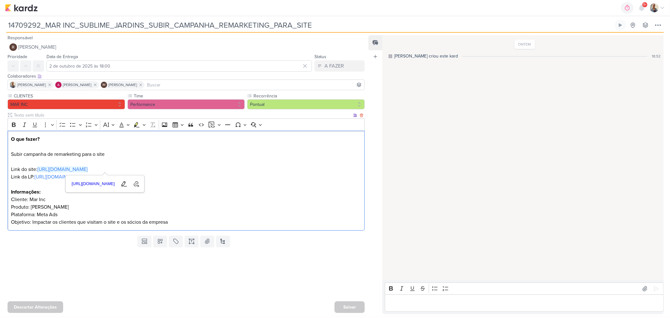
click at [239, 163] on p "O que fazer? Subir campanha de remarketing para o site Link do site: https://ww…" at bounding box center [186, 180] width 351 height 90
